Goal: Navigation & Orientation: Find specific page/section

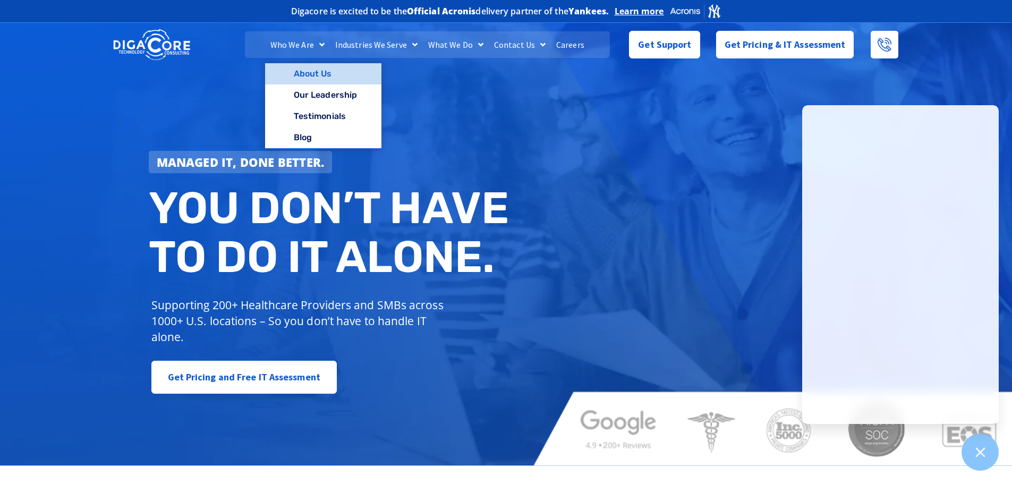
click at [320, 73] on link "About Us" at bounding box center [323, 73] width 116 height 21
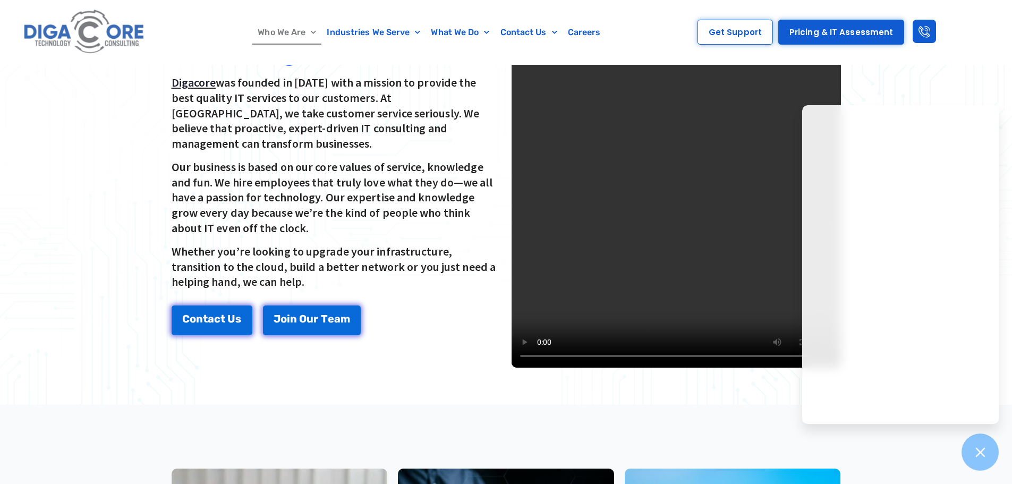
scroll to position [319, 0]
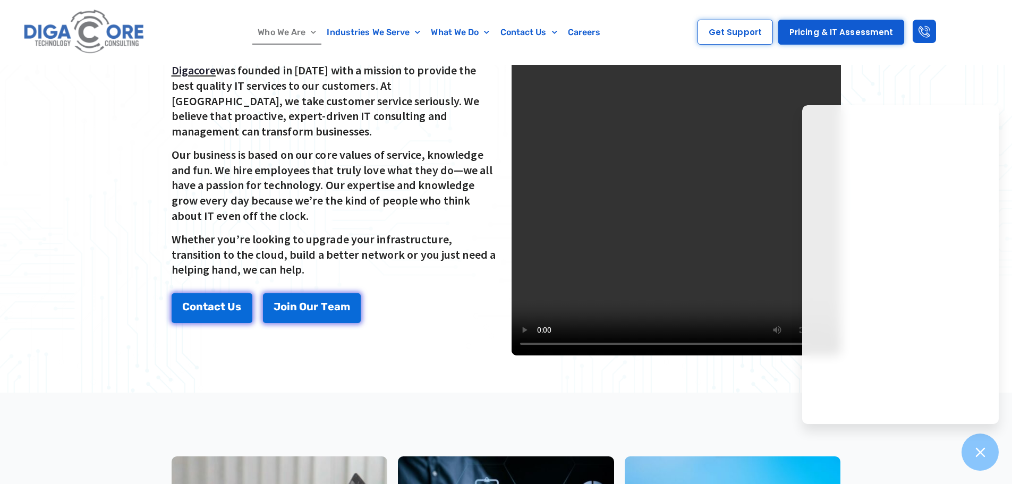
click at [928, 87] on div at bounding box center [506, 191] width 1012 height 404
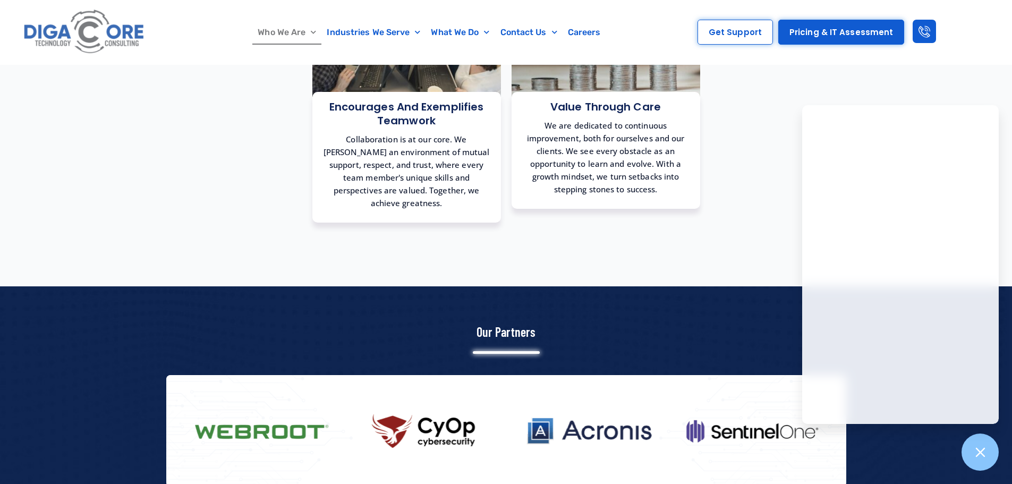
scroll to position [1222, 0]
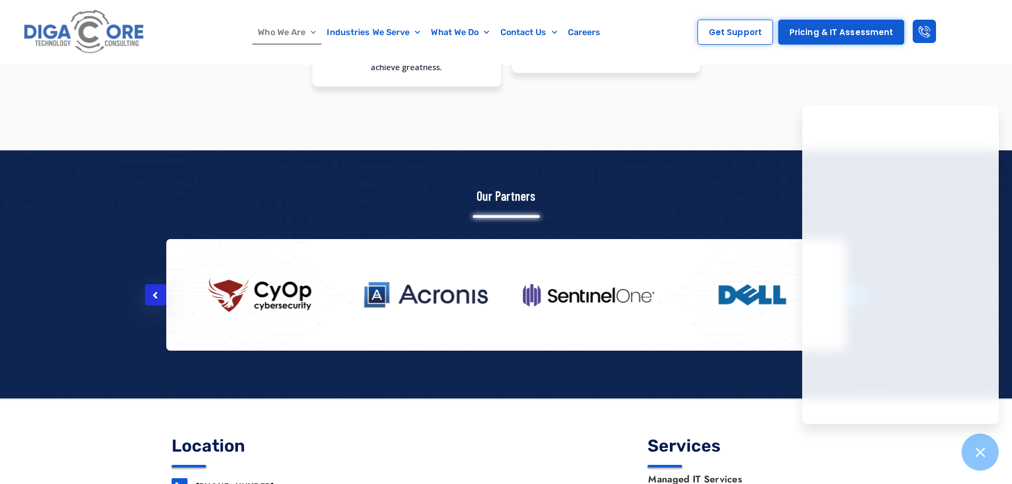
click at [159, 288] on div at bounding box center [155, 294] width 21 height 21
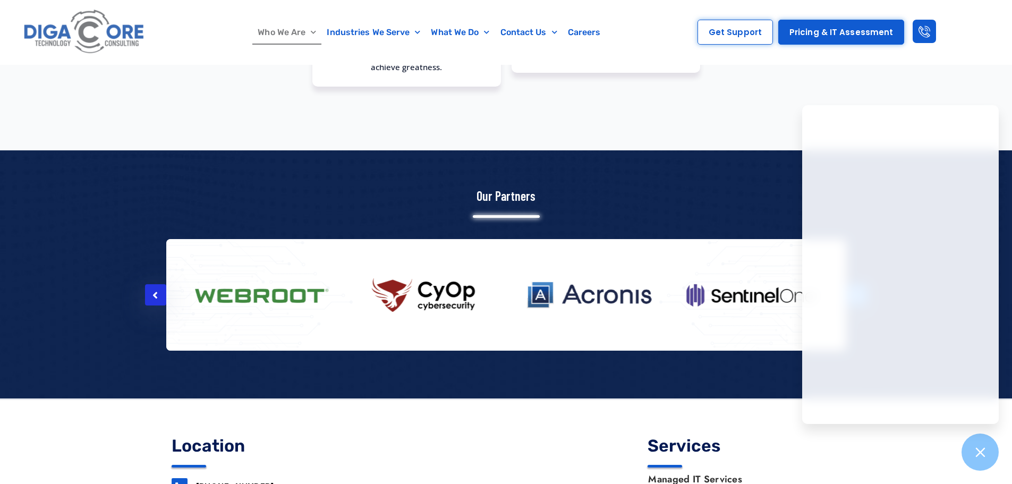
click at [162, 289] on div at bounding box center [155, 294] width 21 height 21
click at [161, 288] on div at bounding box center [155, 294] width 21 height 21
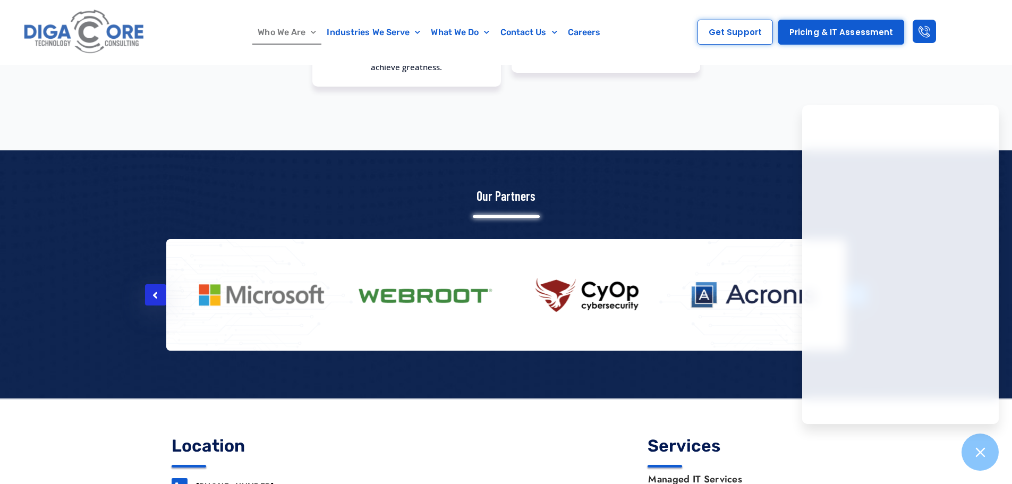
click at [158, 285] on div at bounding box center [155, 294] width 21 height 21
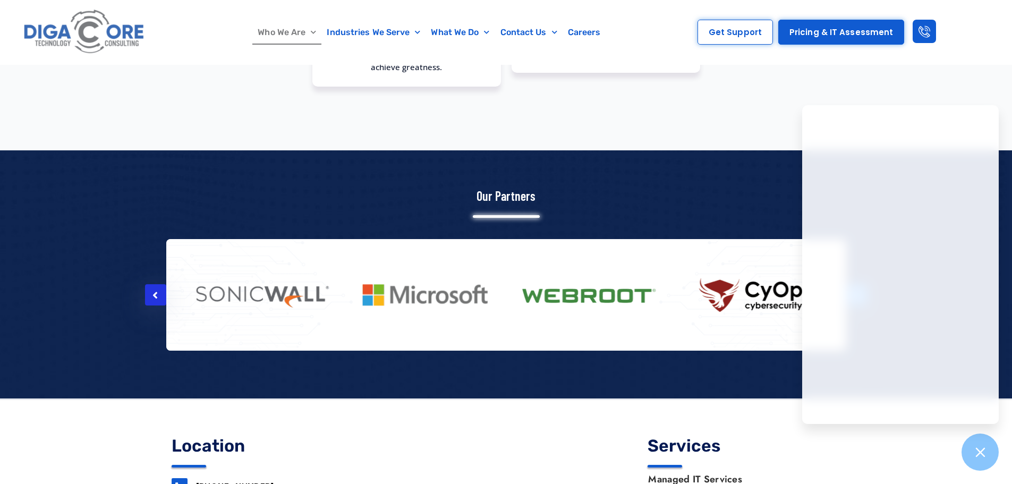
click at [158, 285] on div at bounding box center [155, 294] width 21 height 21
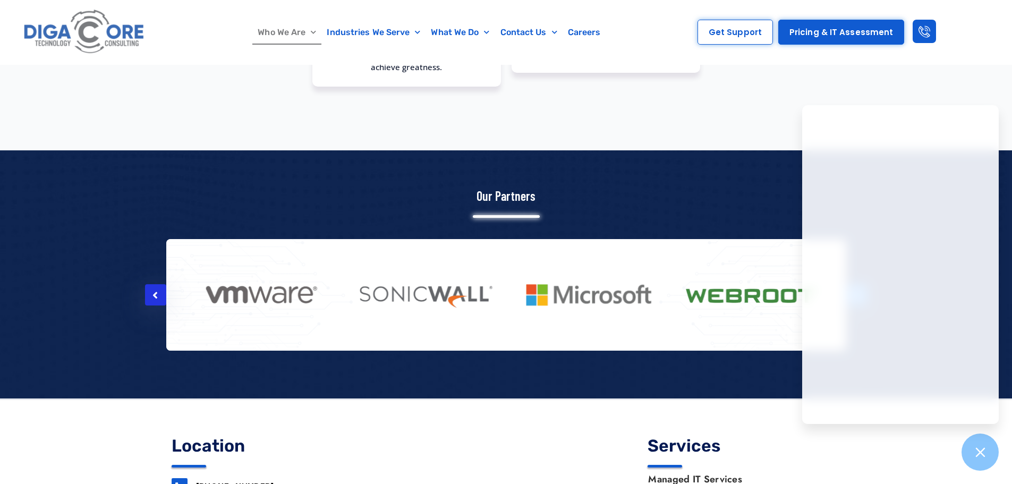
click at [158, 285] on div at bounding box center [155, 294] width 21 height 21
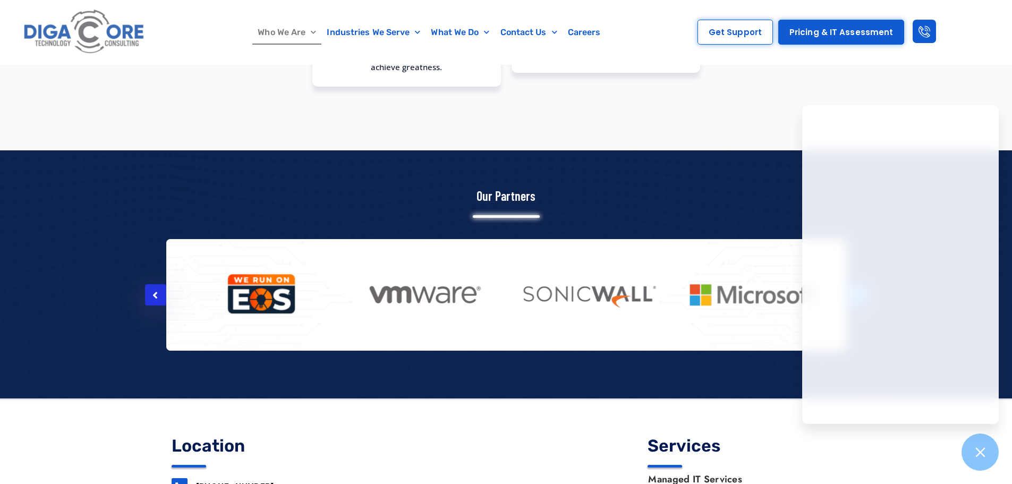
click at [158, 285] on div at bounding box center [155, 294] width 21 height 21
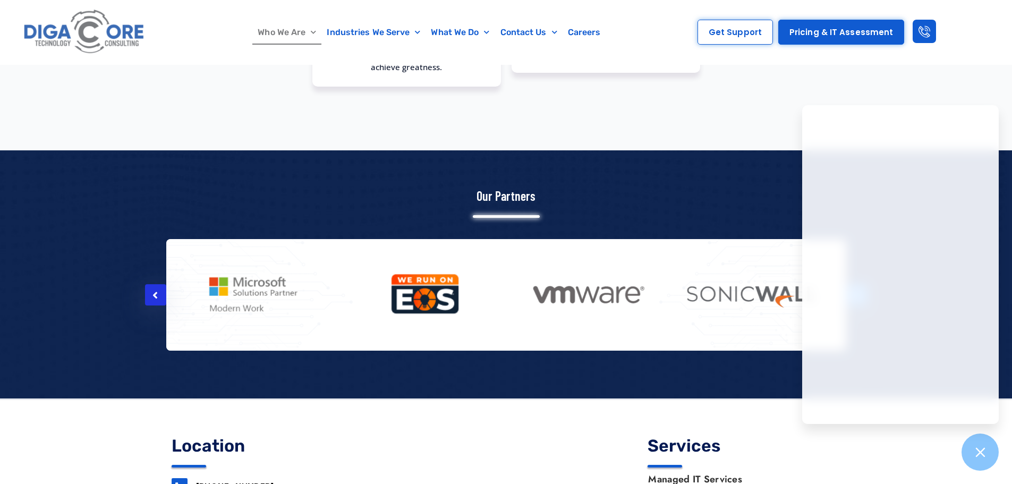
click at [158, 285] on div at bounding box center [155, 294] width 21 height 21
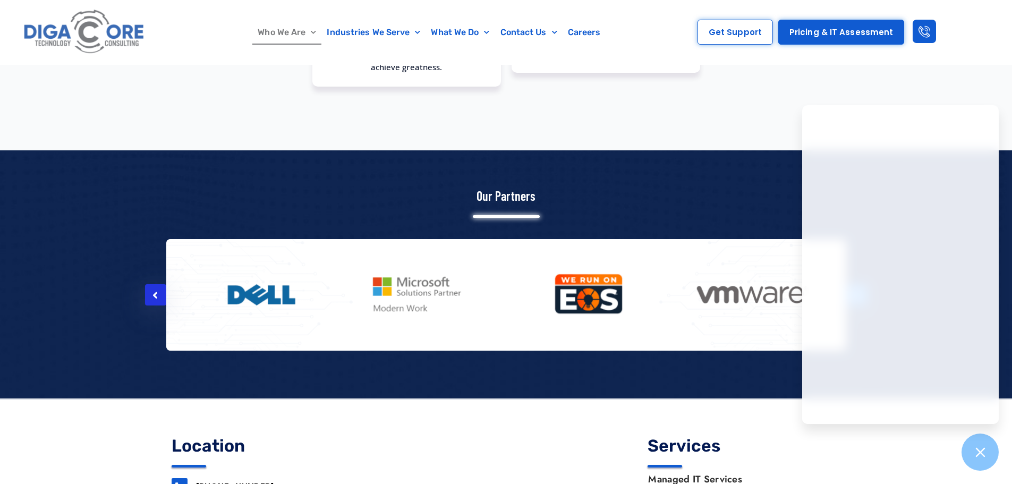
click at [158, 285] on div at bounding box center [155, 294] width 21 height 21
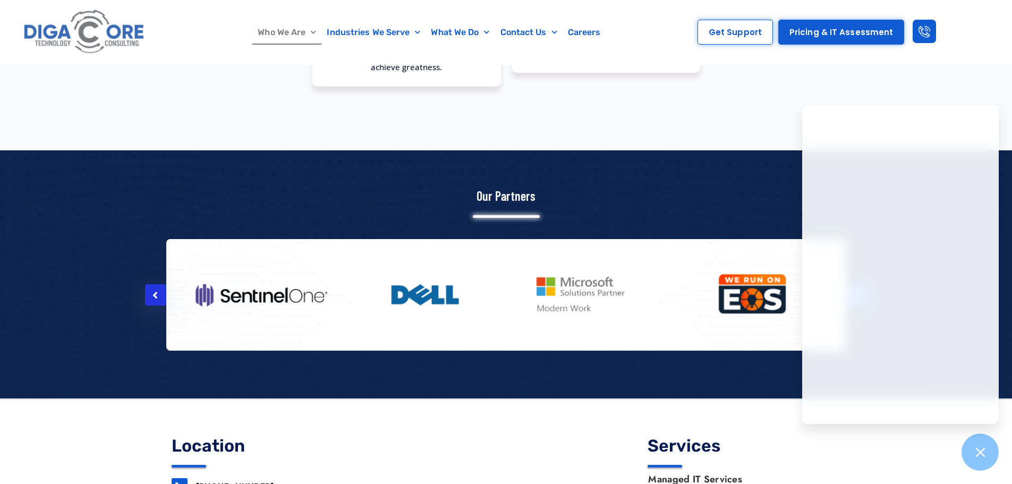
click at [158, 285] on div at bounding box center [155, 294] width 21 height 21
